Goal: Information Seeking & Learning: Learn about a topic

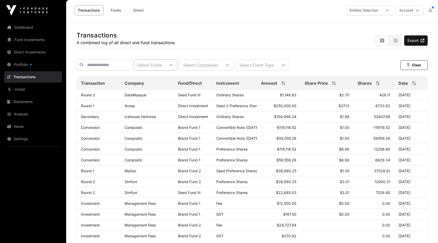
click at [173, 65] on icon at bounding box center [171, 65] width 4 height 4
click at [177, 64] on div at bounding box center [171, 65] width 12 height 11
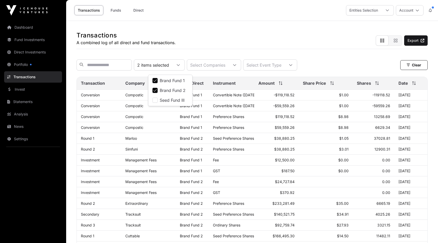
click at [199, 34] on div "Transactions A combined log of all direct and fund transactions. Export" at bounding box center [251, 35] width 351 height 28
click at [273, 85] on span "Amount" at bounding box center [266, 83] width 16 height 6
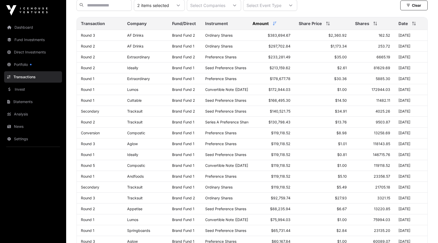
scroll to position [0, 0]
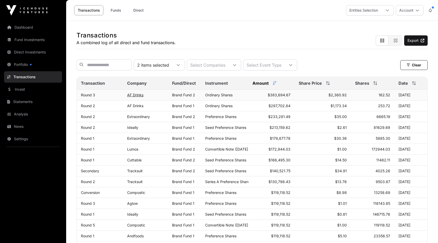
click at [134, 97] on link "AF Drinks" at bounding box center [135, 95] width 16 height 4
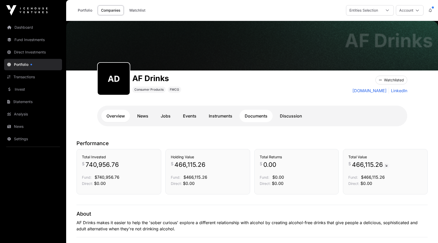
click at [255, 116] on link "Documents" at bounding box center [255, 116] width 33 height 12
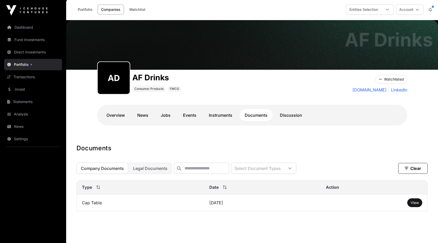
scroll to position [16, 0]
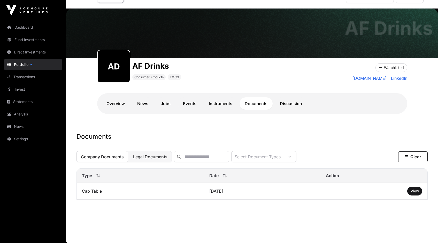
click at [146, 156] on span "Legal Documents" at bounding box center [150, 156] width 34 height 5
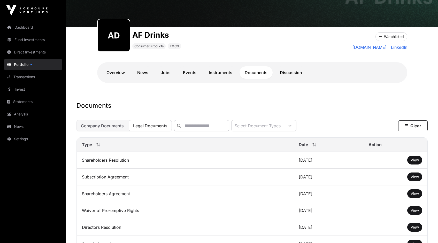
scroll to position [85, 0]
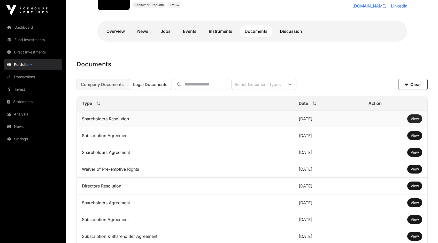
click at [413, 121] on span "View" at bounding box center [414, 118] width 8 height 4
